Goal: Task Accomplishment & Management: Use online tool/utility

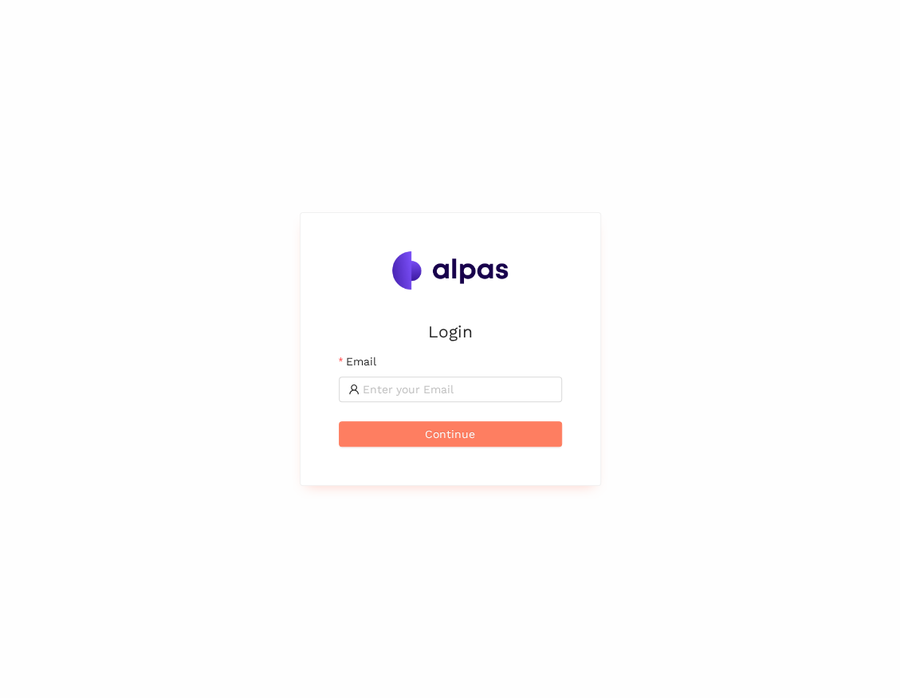
click at [232, 255] on div "Login Email Continue" at bounding box center [450, 349] width 900 height 698
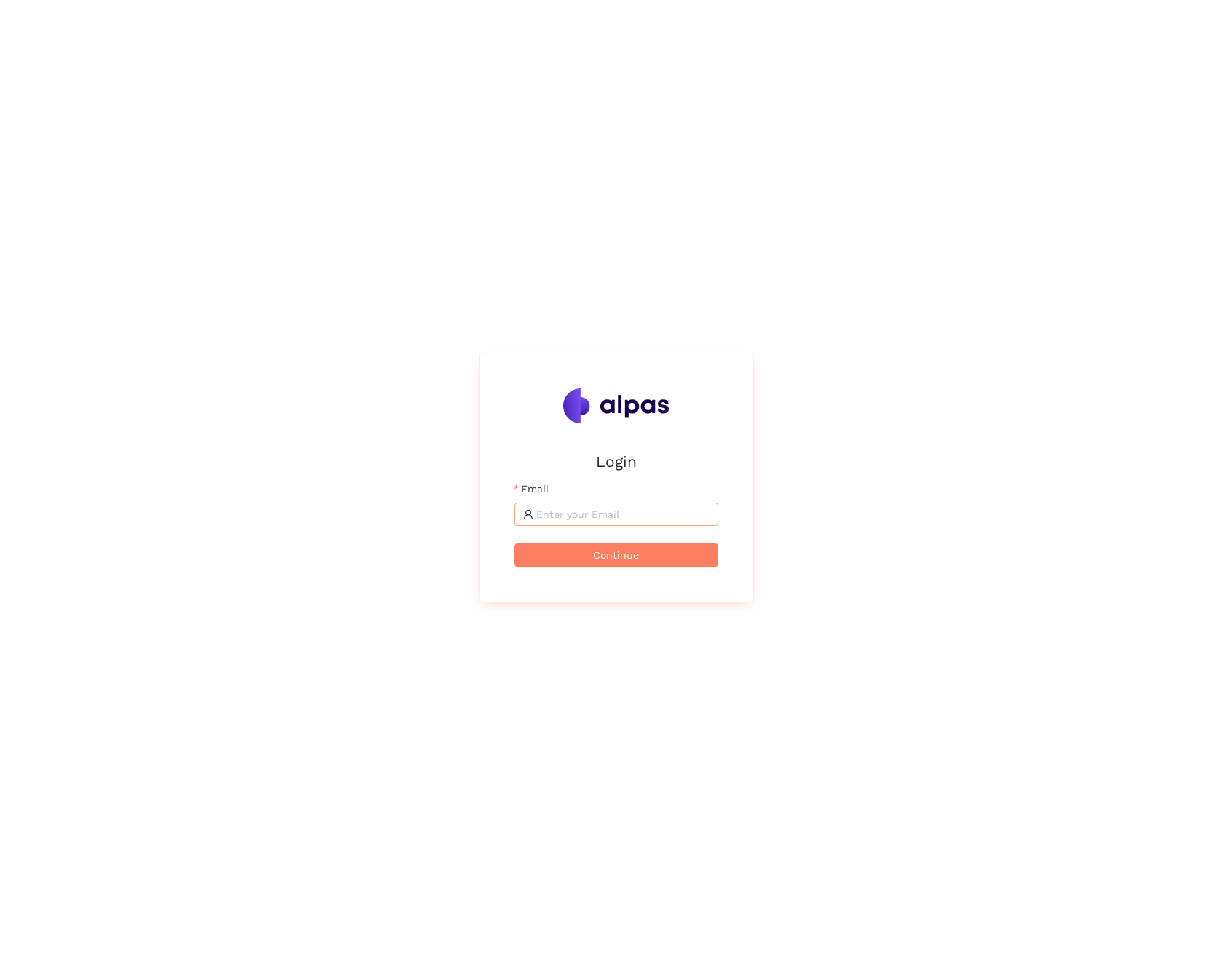
click at [550, 504] on span at bounding box center [616, 514] width 204 height 24
click at [773, 521] on div "Login Email [PERSON_NAME][EMAIL_ADDRESS] Continue" at bounding box center [616, 477] width 1232 height 955
click at [694, 515] on input "[PERSON_NAME][EMAIL_ADDRESS]" at bounding box center [623, 514] width 173 height 16
type input "maximilian.scharfe@al"
click at [683, 517] on input "maximilian.scharfe@al" at bounding box center [623, 514] width 173 height 16
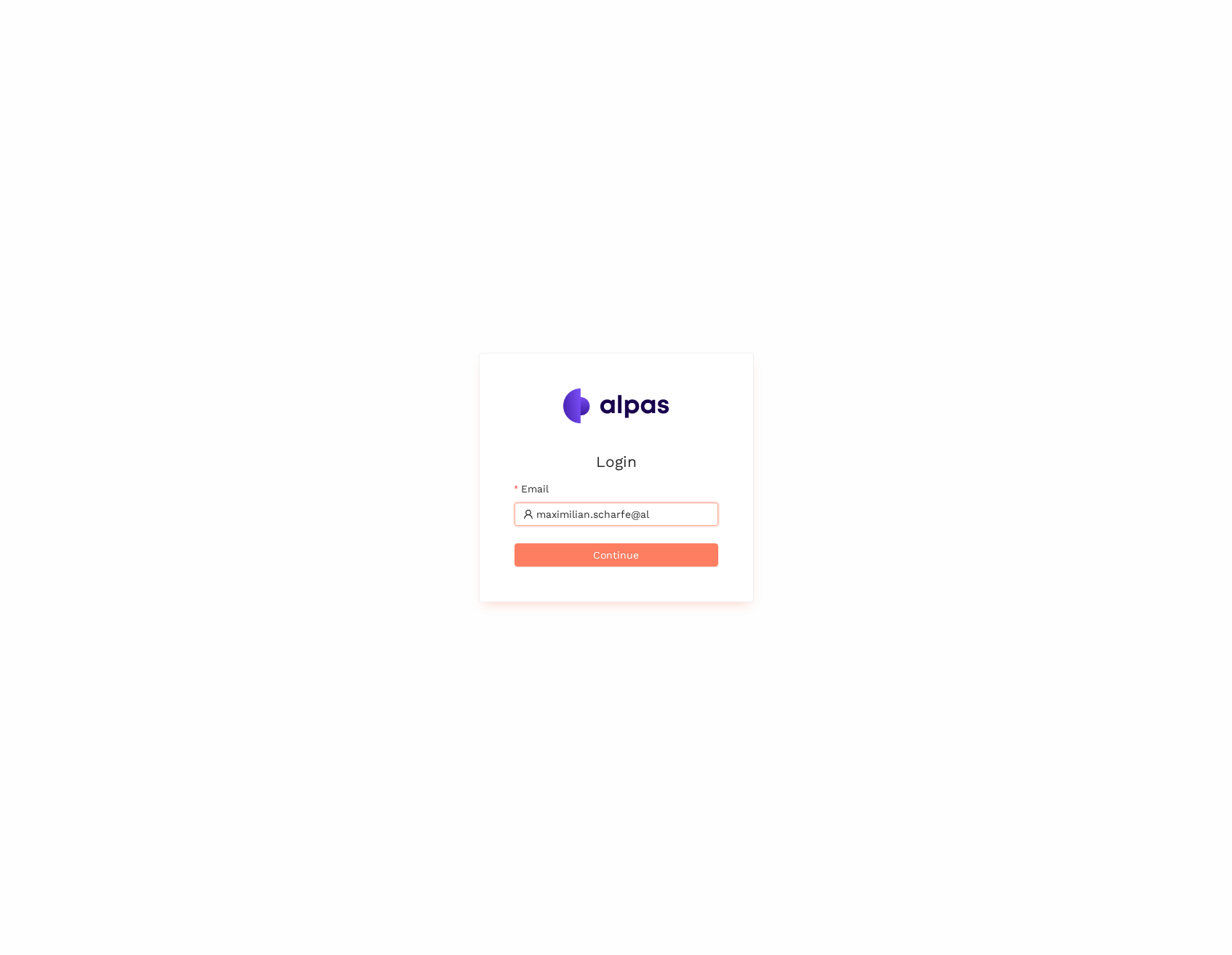
click at [683, 517] on input "maximilian.scharfe@al" at bounding box center [623, 514] width 173 height 16
type input "[EMAIL_ADDRESS]"
click at [641, 558] on button "Continue" at bounding box center [616, 555] width 204 height 24
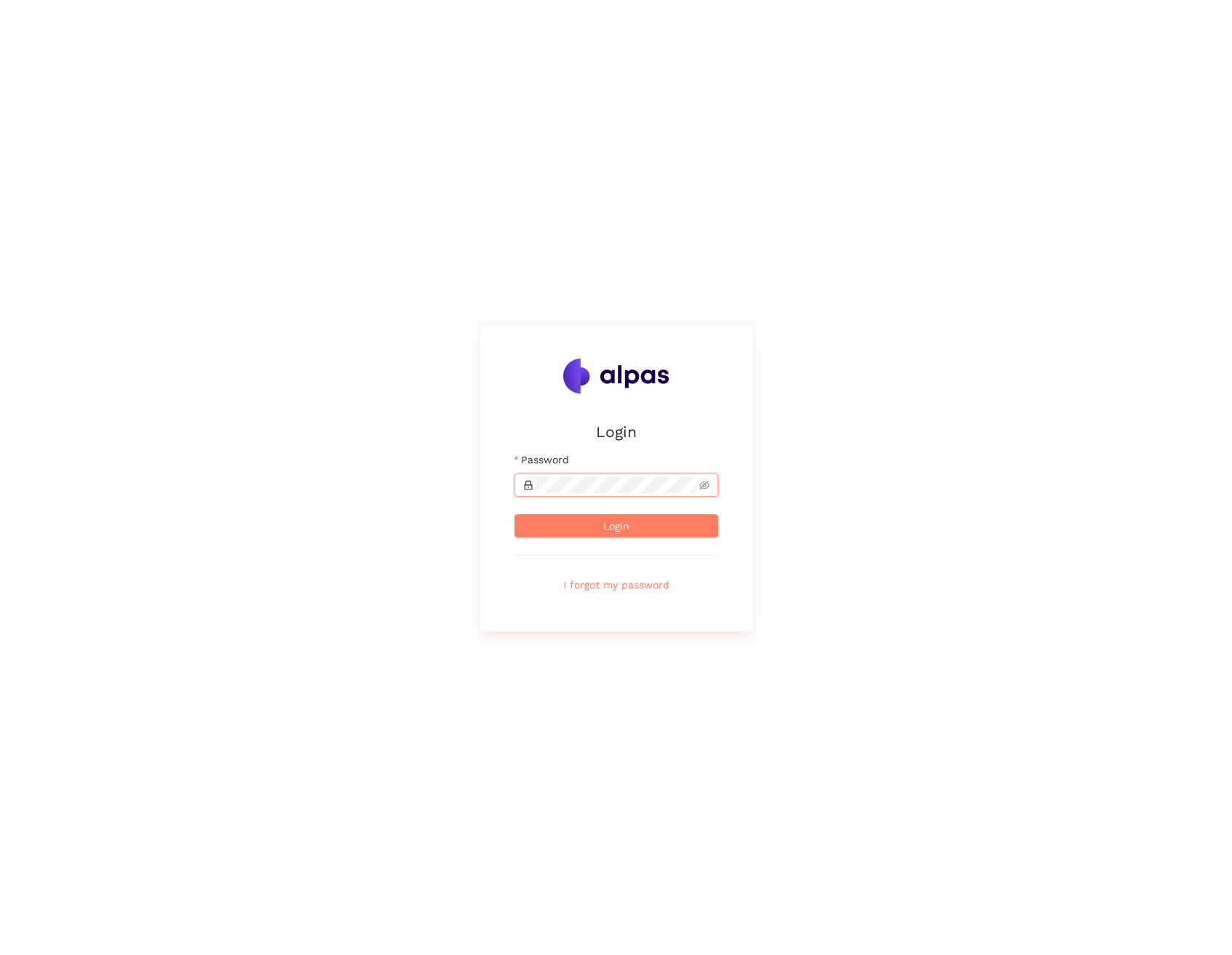
click at [515, 514] on button "Login" at bounding box center [616, 526] width 204 height 24
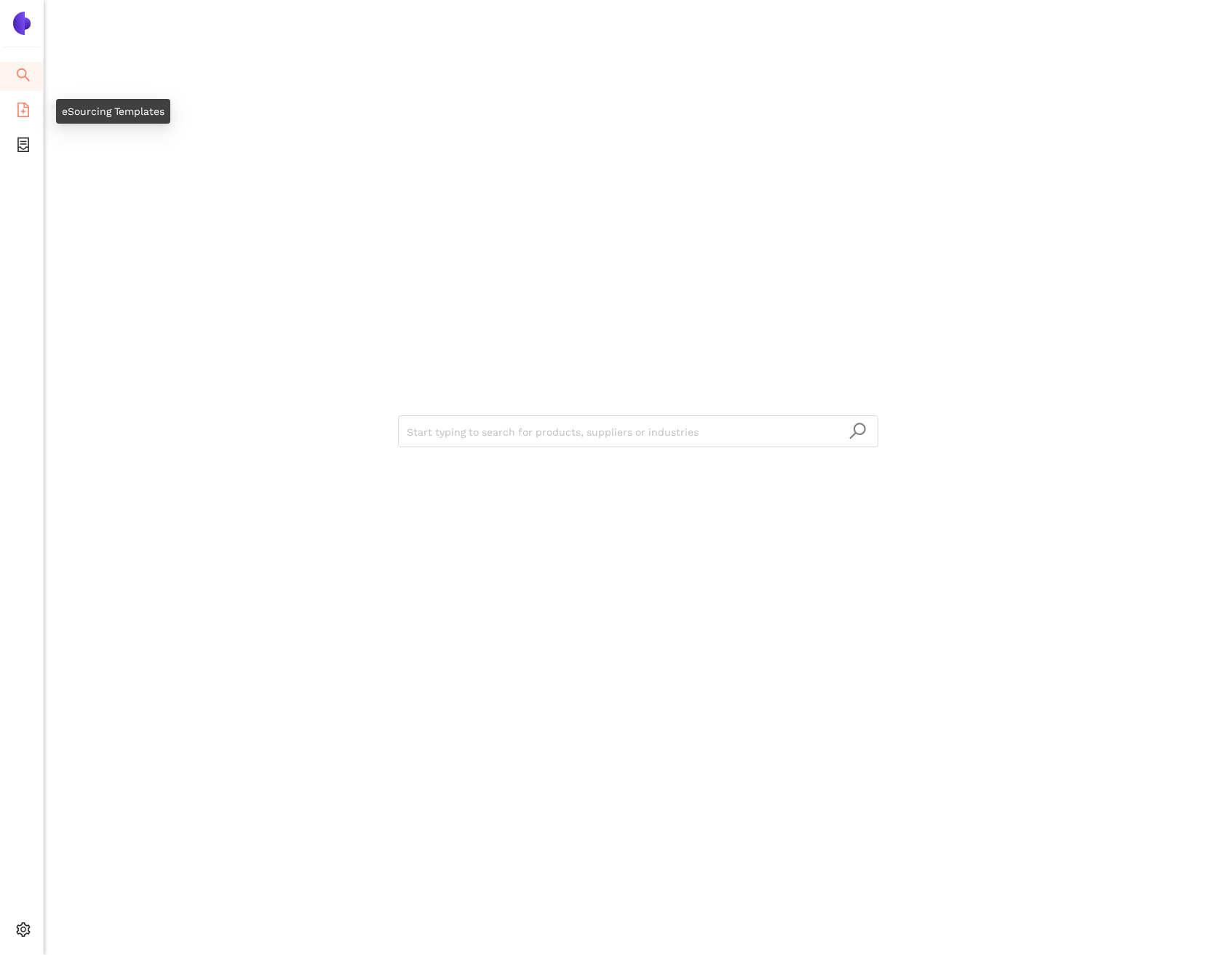
click at [29, 106] on icon "file-add" at bounding box center [24, 109] width 15 height 15
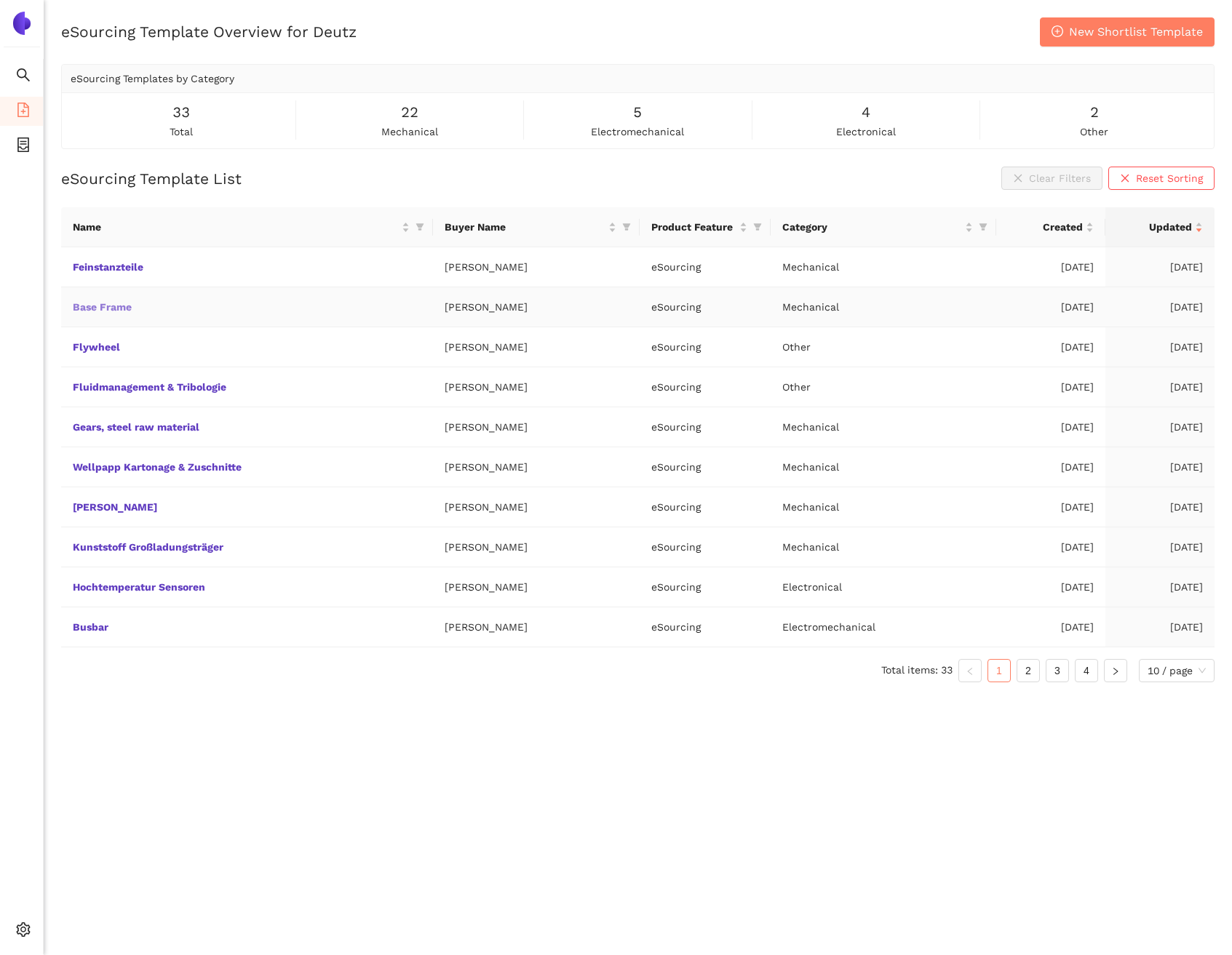
click at [0, 0] on link "Base Frame" at bounding box center [0, 0] width 0 height 0
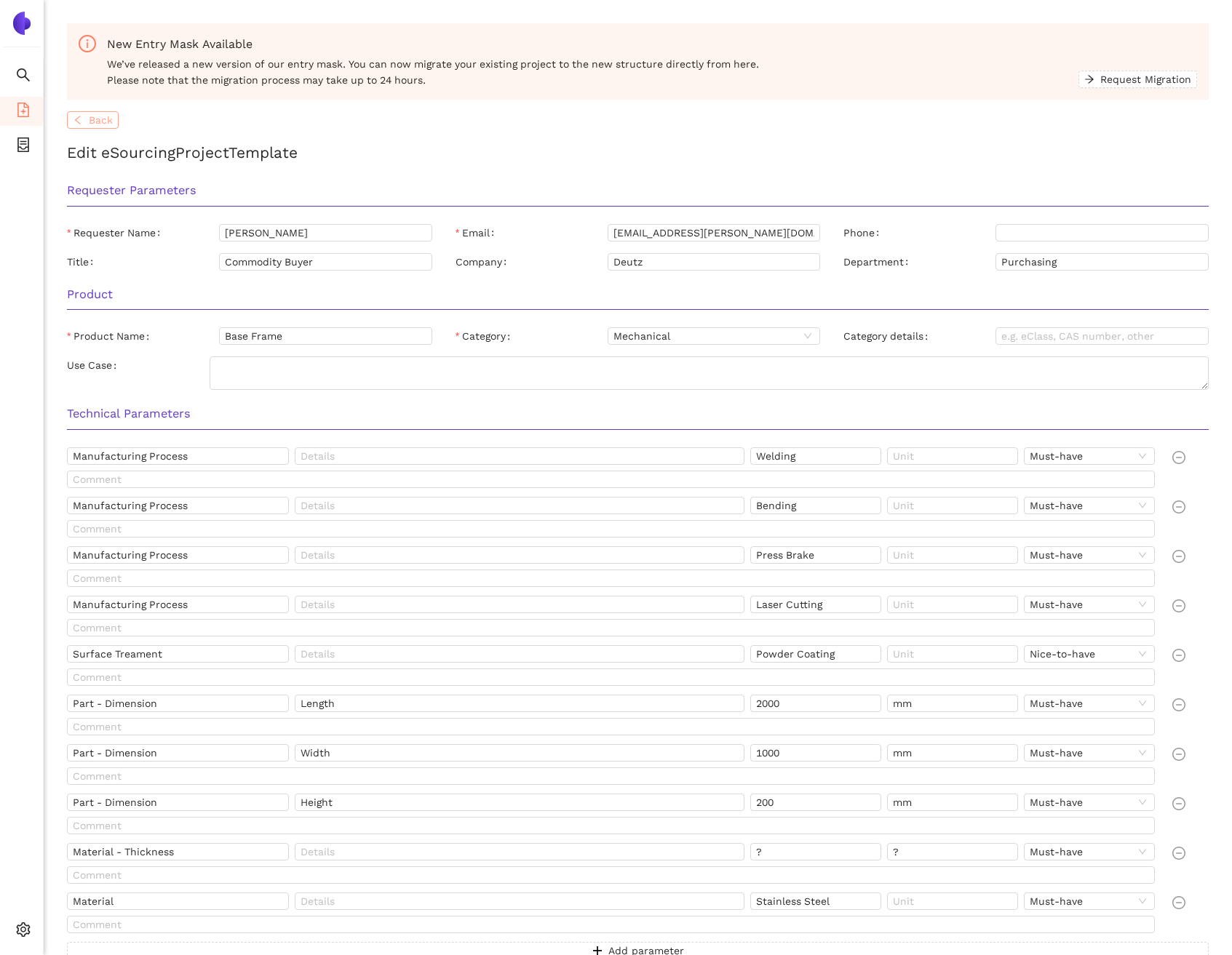
click at [86, 119] on button "Back" at bounding box center [92, 119] width 52 height 17
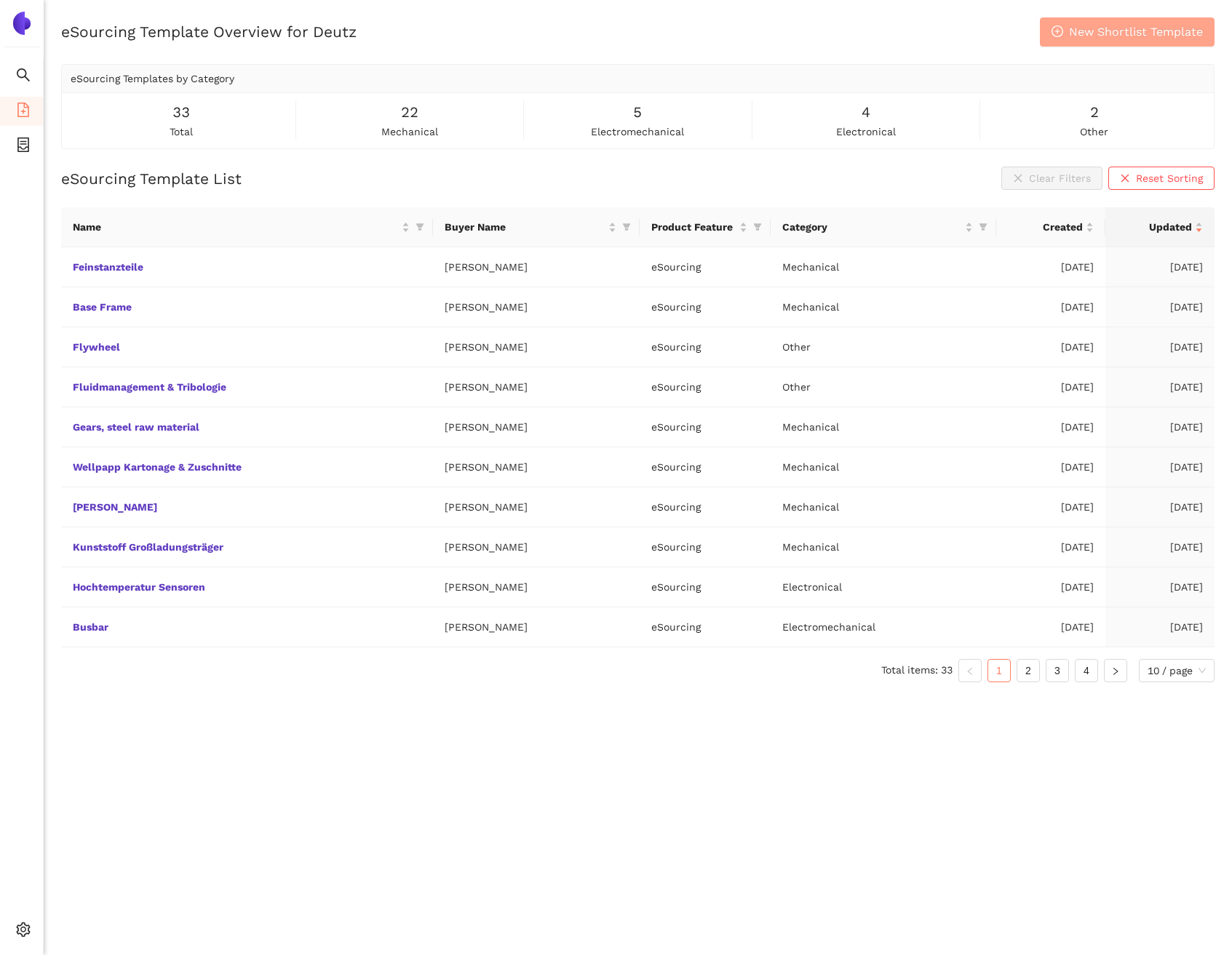
click at [820, 34] on span "New Shortlist Template" at bounding box center [1135, 32] width 134 height 18
